Goal: Information Seeking & Learning: Check status

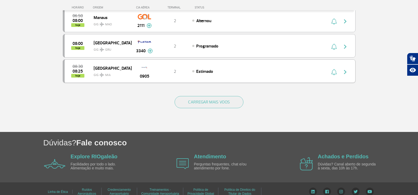
scroll to position [520, 0]
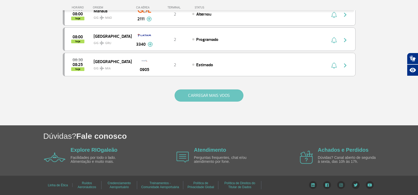
drag, startPoint x: 199, startPoint y: 86, endPoint x: 202, endPoint y: 94, distance: 8.5
click at [199, 89] on div "CARREGAR MAIS VOOS" at bounding box center [209, 104] width 293 height 42
click at [202, 94] on button "CARREGAR MAIS VOOS" at bounding box center [209, 95] width 69 height 12
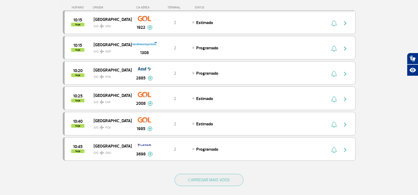
scroll to position [995, 0]
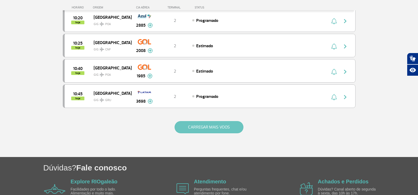
click at [207, 126] on button "CARREGAR MAIS VOOS" at bounding box center [209, 127] width 69 height 12
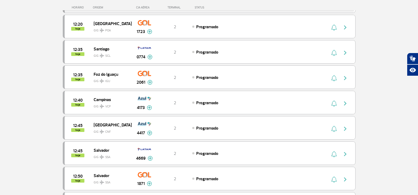
scroll to position [1444, 0]
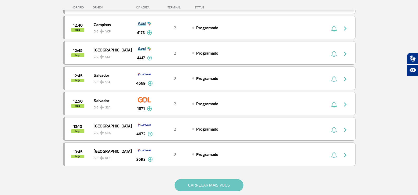
drag, startPoint x: 209, startPoint y: 177, endPoint x: 215, endPoint y: 185, distance: 10.4
click at [209, 177] on div "CARREGAR MAIS VOOS" at bounding box center [209, 194] width 293 height 42
click at [216, 186] on button "CARREGAR MAIS VOOS" at bounding box center [209, 185] width 69 height 12
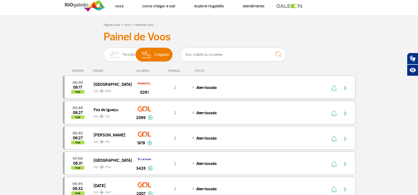
scroll to position [0, 0]
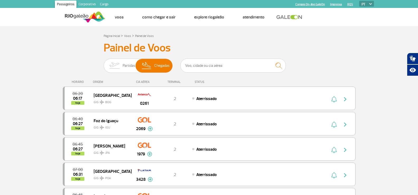
click at [203, 75] on div "HORÁRIO ORIGEM CIA AÉREA TERMINAL STATUS" at bounding box center [209, 79] width 293 height 10
click at [203, 68] on input "text" at bounding box center [234, 66] width 106 height 14
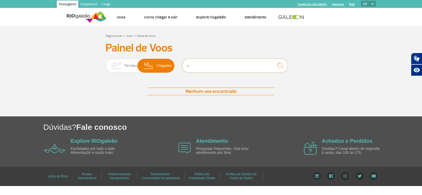
type input "united"
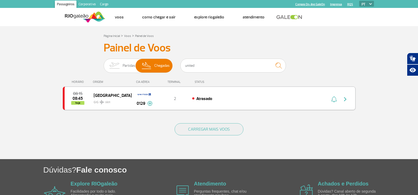
click at [218, 98] on div "Atrasado" at bounding box center [250, 99] width 116 height 6
click at [151, 67] on img at bounding box center [147, 66] width 16 height 14
click at [104, 63] on input "Partidas Chegadas" at bounding box center [104, 63] width 0 height 0
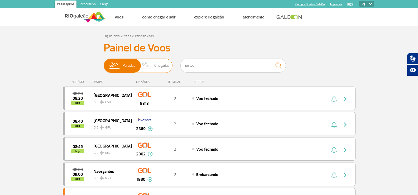
click at [151, 67] on img at bounding box center [147, 66] width 16 height 14
click at [104, 63] on input "Partidas Chegadas" at bounding box center [104, 63] width 0 height 0
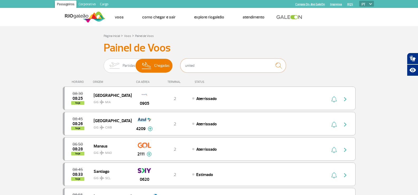
click at [219, 68] on input "united" at bounding box center [234, 66] width 106 height 14
click at [207, 68] on input "text" at bounding box center [234, 66] width 106 height 14
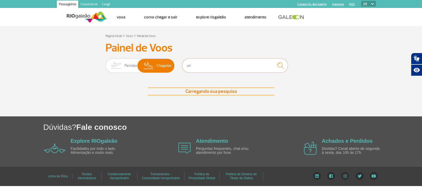
type input "united"
click at [209, 66] on input "united" at bounding box center [235, 66] width 106 height 14
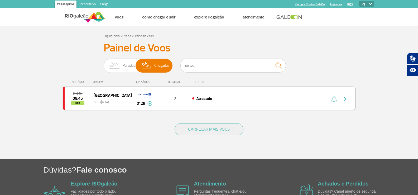
click at [150, 104] on img at bounding box center [150, 103] width 5 height 5
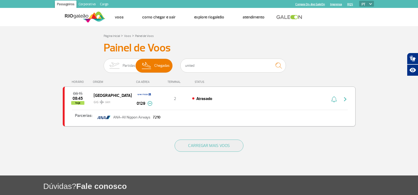
click at [148, 103] on img at bounding box center [150, 103] width 5 height 5
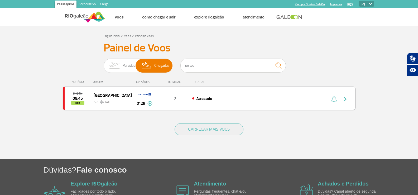
click at [148, 103] on img at bounding box center [150, 103] width 5 height 5
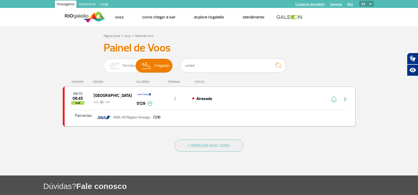
click at [148, 103] on img at bounding box center [150, 103] width 5 height 5
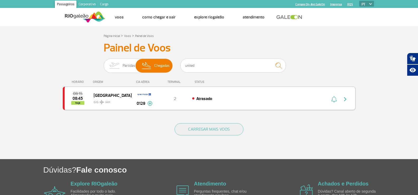
click at [186, 100] on div "2" at bounding box center [175, 99] width 35 height 6
click at [210, 126] on button "CARREGAR MAIS VOOS" at bounding box center [209, 129] width 69 height 12
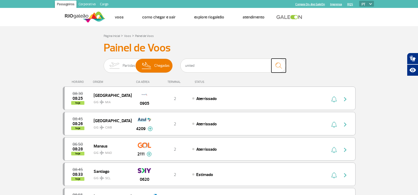
click at [277, 64] on img "submit" at bounding box center [278, 65] width 11 height 11
click at [222, 70] on input "united" at bounding box center [234, 66] width 106 height 14
click at [210, 68] on input "united" at bounding box center [234, 66] width 106 height 14
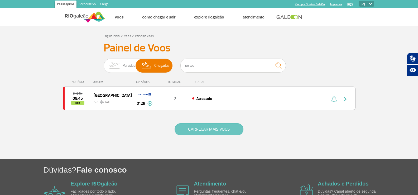
click at [203, 129] on button "CARREGAR MAIS VOOS" at bounding box center [209, 129] width 69 height 12
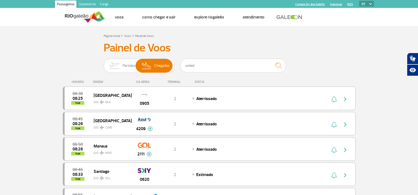
click at [89, 20] on img at bounding box center [85, 17] width 41 height 13
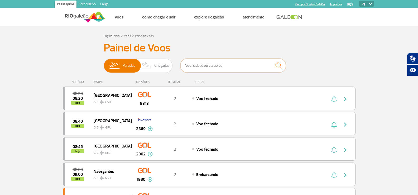
click at [206, 64] on input "text" at bounding box center [234, 66] width 106 height 14
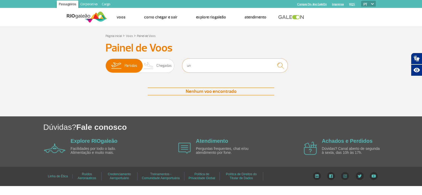
type input "united"
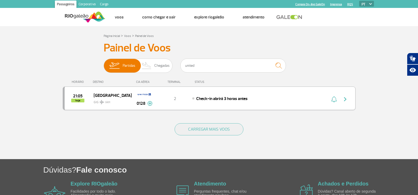
click at [212, 97] on span "Check-in abrirá 3 horas antes" at bounding box center [221, 98] width 51 height 5
click at [150, 62] on img at bounding box center [147, 66] width 16 height 14
click at [104, 63] on input "Partidas Chegadas" at bounding box center [104, 63] width 0 height 0
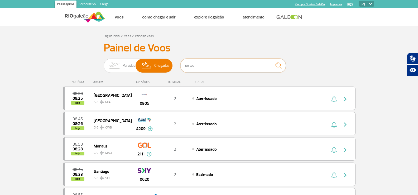
click at [206, 65] on input "united" at bounding box center [234, 66] width 106 height 14
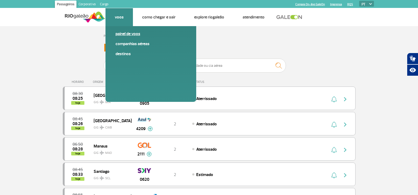
click at [135, 31] on link "Painel de voos" at bounding box center [151, 34] width 71 height 6
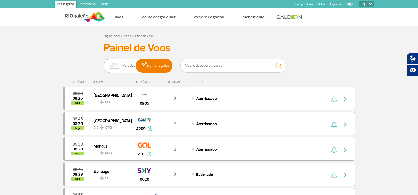
click at [122, 65] on img at bounding box center [114, 66] width 17 height 14
click at [104, 63] on input "Partidas Chegadas" at bounding box center [104, 63] width 0 height 0
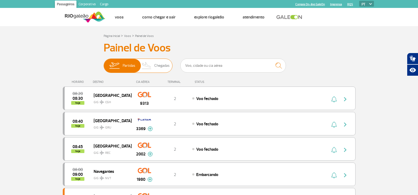
click at [157, 63] on span "Chegadas" at bounding box center [161, 66] width 15 height 14
click at [104, 63] on input "Partidas Chegadas" at bounding box center [104, 63] width 0 height 0
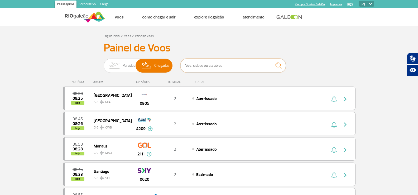
click at [242, 65] on input "text" at bounding box center [234, 66] width 106 height 14
type input "houston"
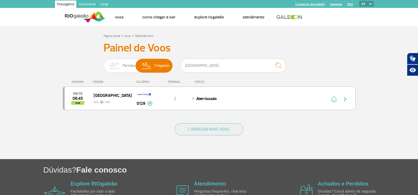
click at [257, 155] on div "CARREGAR MAIS VOOS" at bounding box center [209, 138] width 293 height 42
click at [202, 154] on div "CARREGAR MAIS VOOS" at bounding box center [209, 138] width 293 height 42
click at [361, 45] on section "Página Inicial > Voos > Painel de Voos Painel de Voos Partidas Chegadas houston…" at bounding box center [209, 92] width 418 height 133
click at [300, 60] on div "Partidas Chegadas houston" at bounding box center [209, 67] width 211 height 16
